Goal: Transaction & Acquisition: Purchase product/service

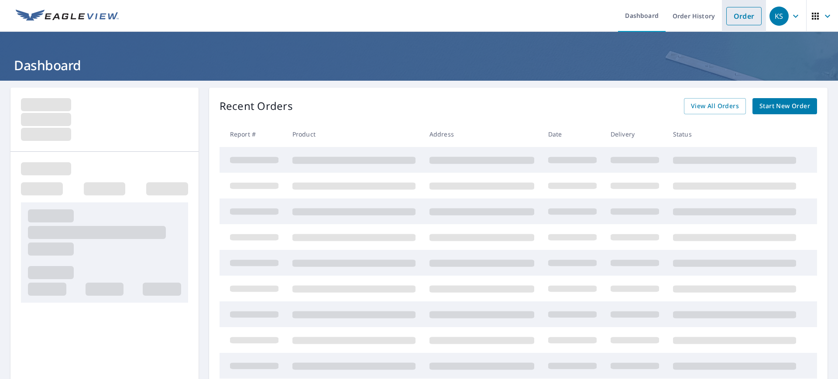
click at [740, 17] on link "Order" at bounding box center [743, 16] width 35 height 18
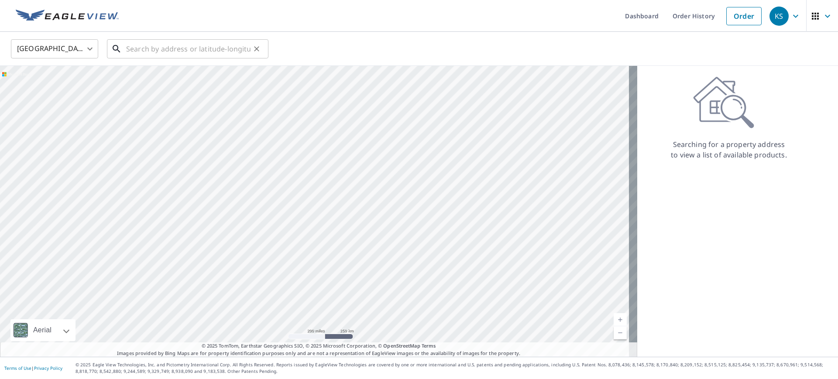
click at [237, 52] on input "text" at bounding box center [188, 49] width 124 height 24
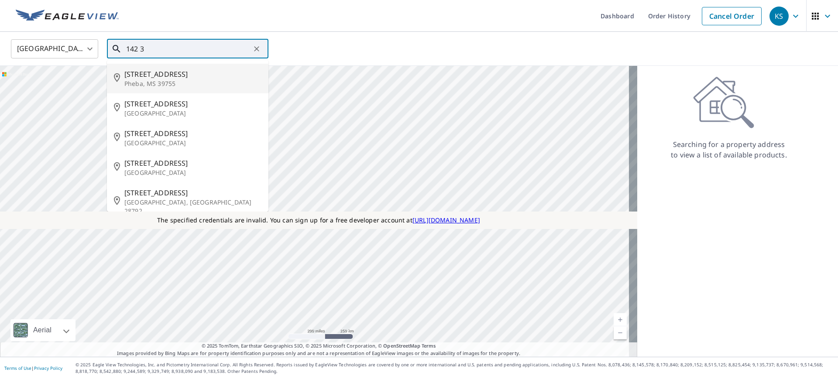
click at [152, 81] on p "Pheba, MS 39755" at bounding box center [192, 83] width 137 height 9
type input "[STREET_ADDRESS]"
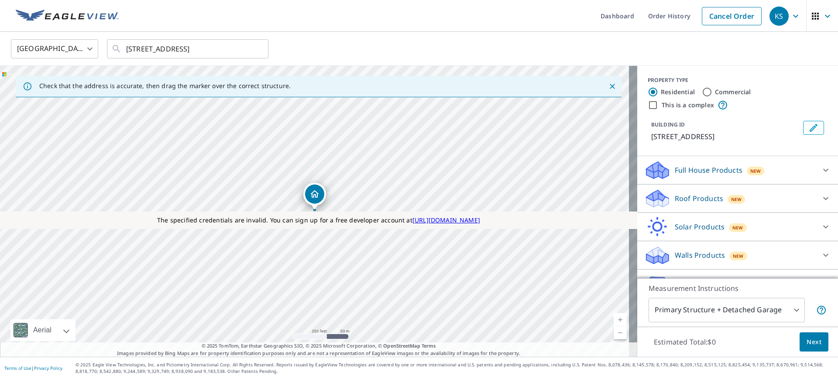
click at [681, 194] on p "Roof Products" at bounding box center [699, 198] width 48 height 10
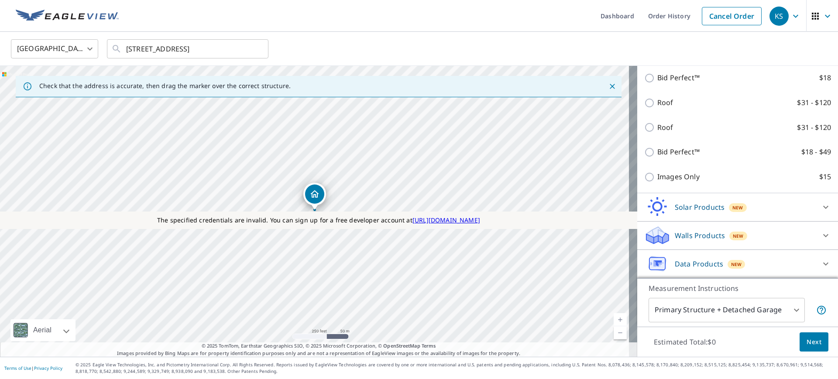
click at [688, 263] on p "Data Products" at bounding box center [699, 264] width 48 height 10
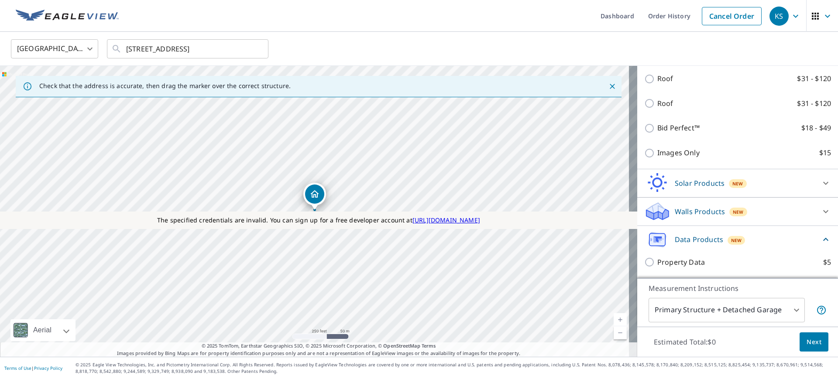
scroll to position [241, 0]
click at [676, 262] on p "Property Data" at bounding box center [681, 263] width 48 height 11
click at [657, 262] on input "Property Data $5" at bounding box center [650, 263] width 13 height 10
checkbox input "true"
type input "5"
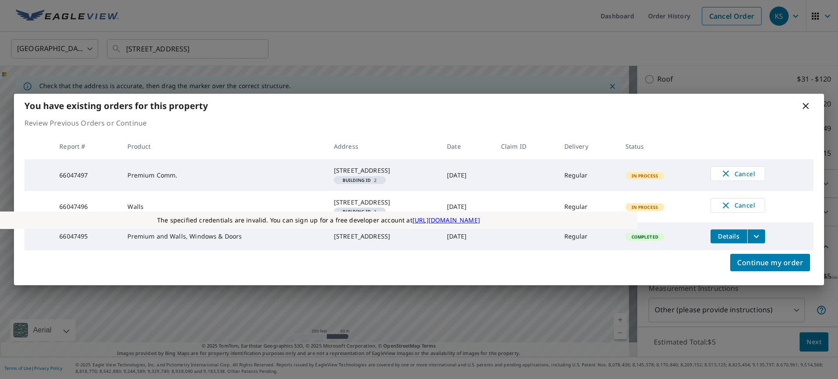
click at [807, 103] on icon at bounding box center [806, 106] width 6 height 6
